Goal: Task Accomplishment & Management: Use online tool/utility

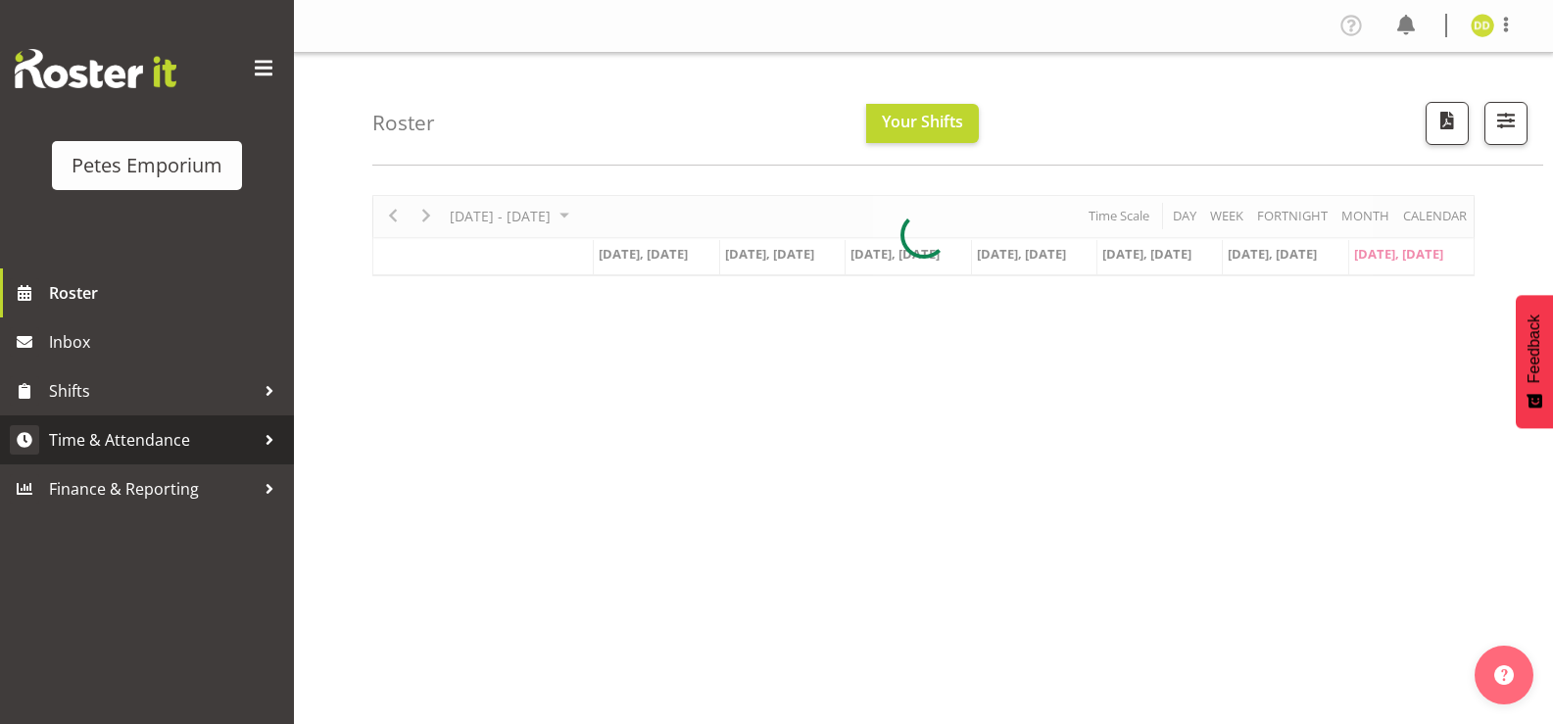
click at [198, 439] on span "Time & Attendance" at bounding box center [152, 439] width 206 height 29
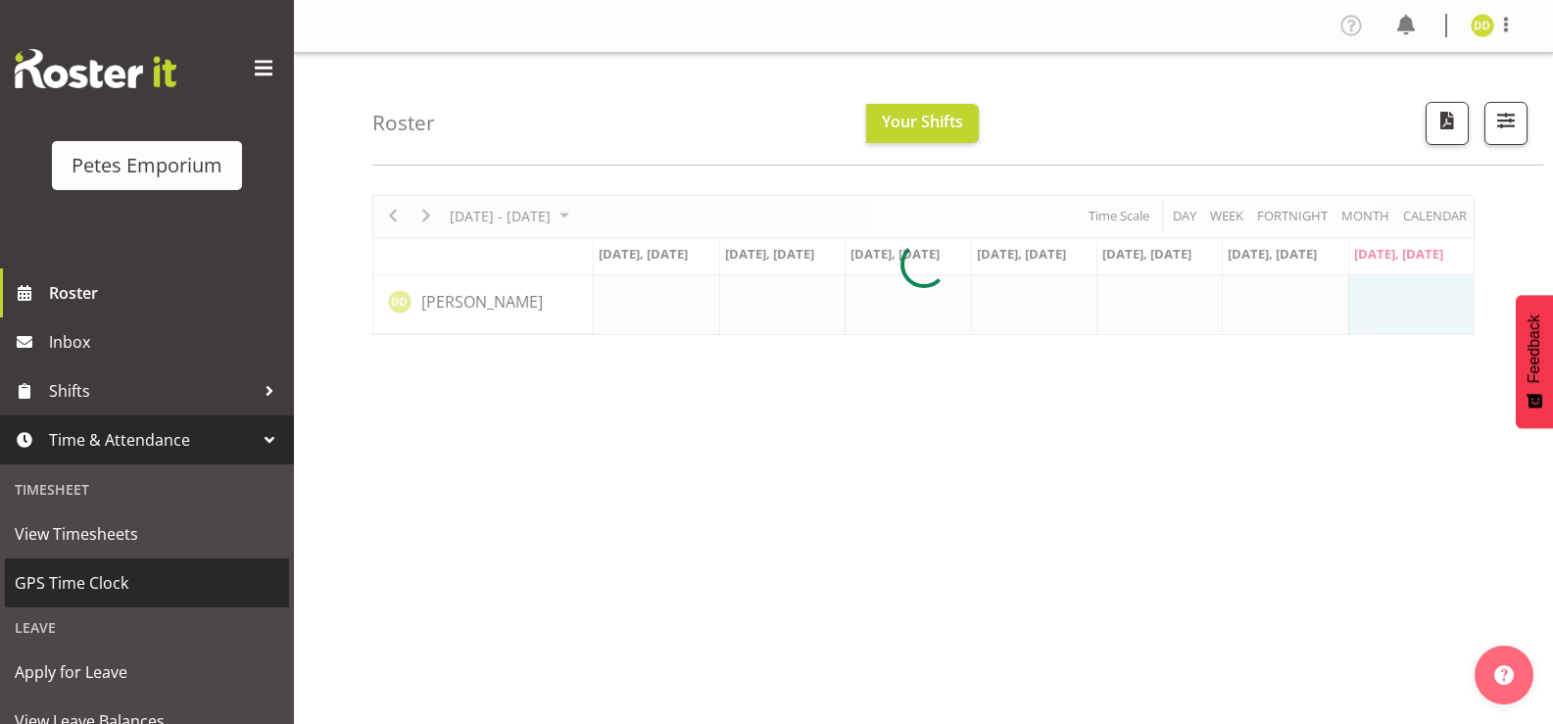
click at [122, 584] on span "GPS Time Clock" at bounding box center [147, 582] width 265 height 29
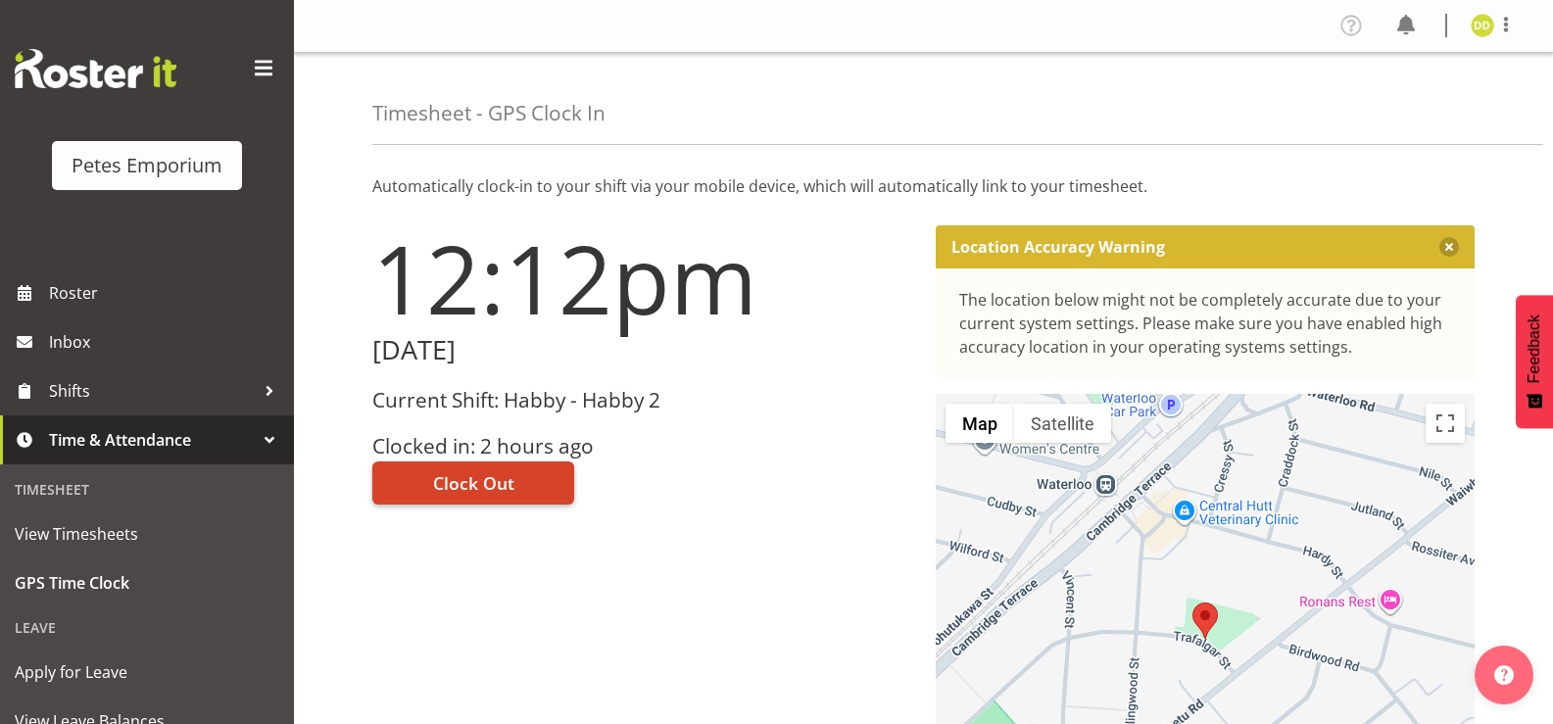
click at [525, 464] on button "Clock Out" at bounding box center [473, 483] width 202 height 43
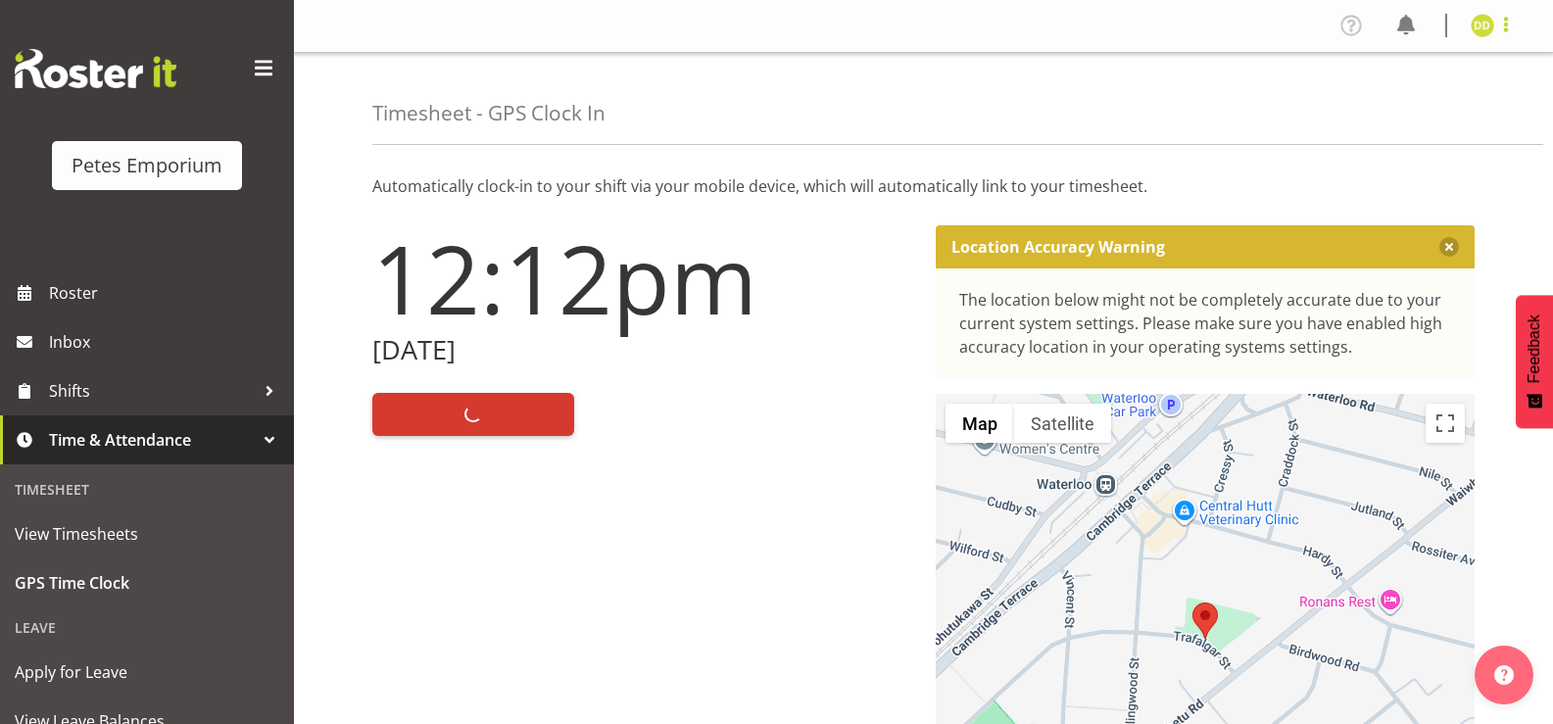
click at [1503, 30] on span at bounding box center [1507, 25] width 24 height 24
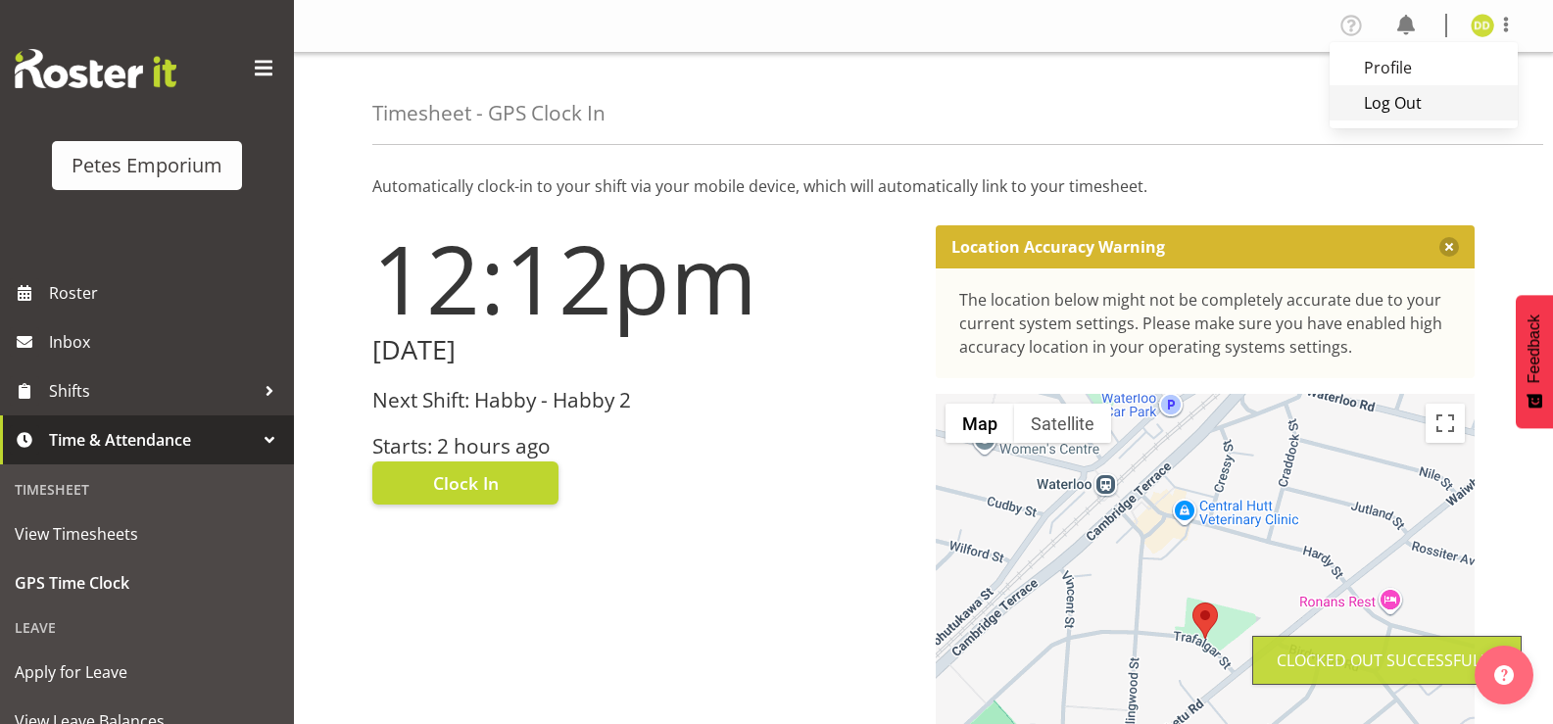
click at [1432, 101] on link "Log Out" at bounding box center [1424, 102] width 188 height 35
